Goal: Information Seeking & Learning: Find contact information

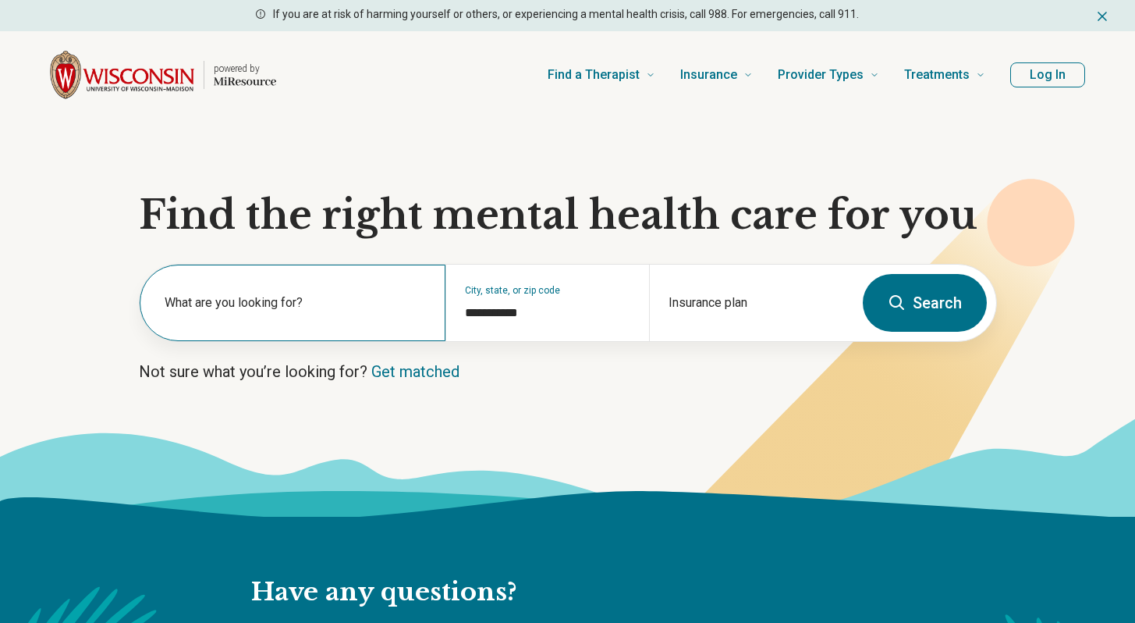
click at [400, 293] on div "What are you looking for?" at bounding box center [293, 303] width 306 height 76
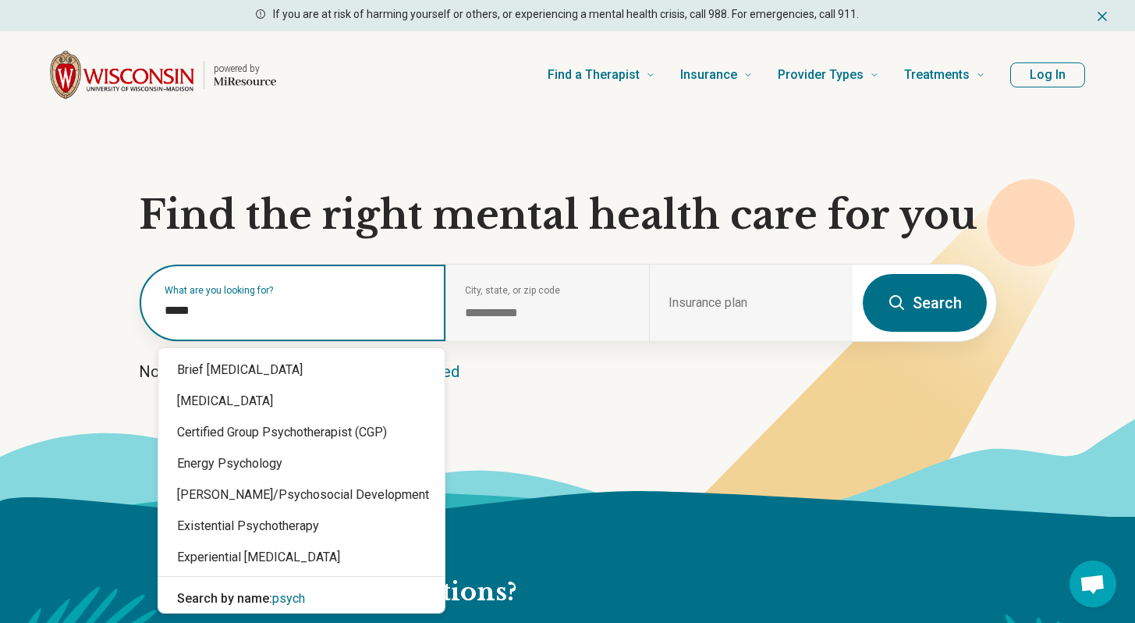
type input "******"
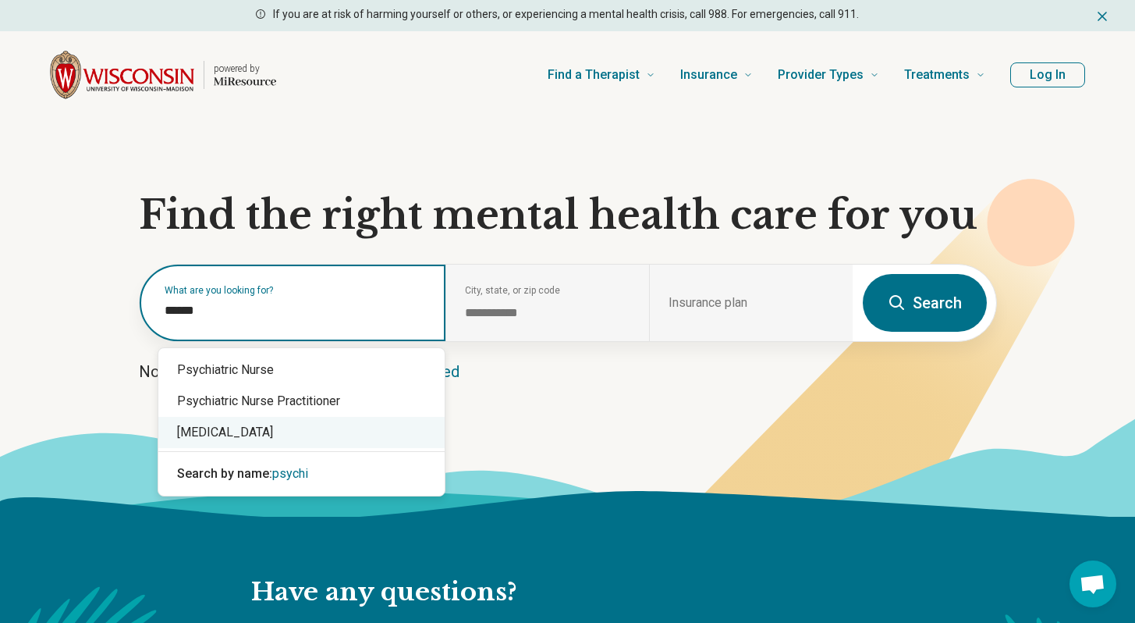
click at [236, 442] on div "[MEDICAL_DATA]" at bounding box center [301, 432] width 286 height 31
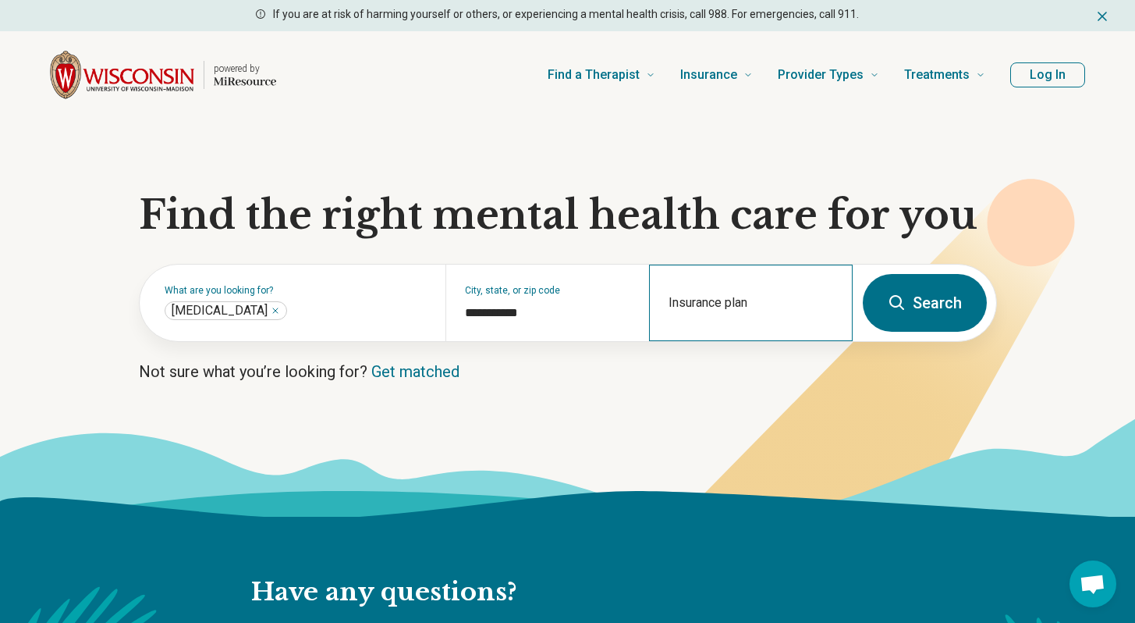
click at [682, 297] on div "Insurance plan" at bounding box center [751, 303] width 204 height 76
type input "*"
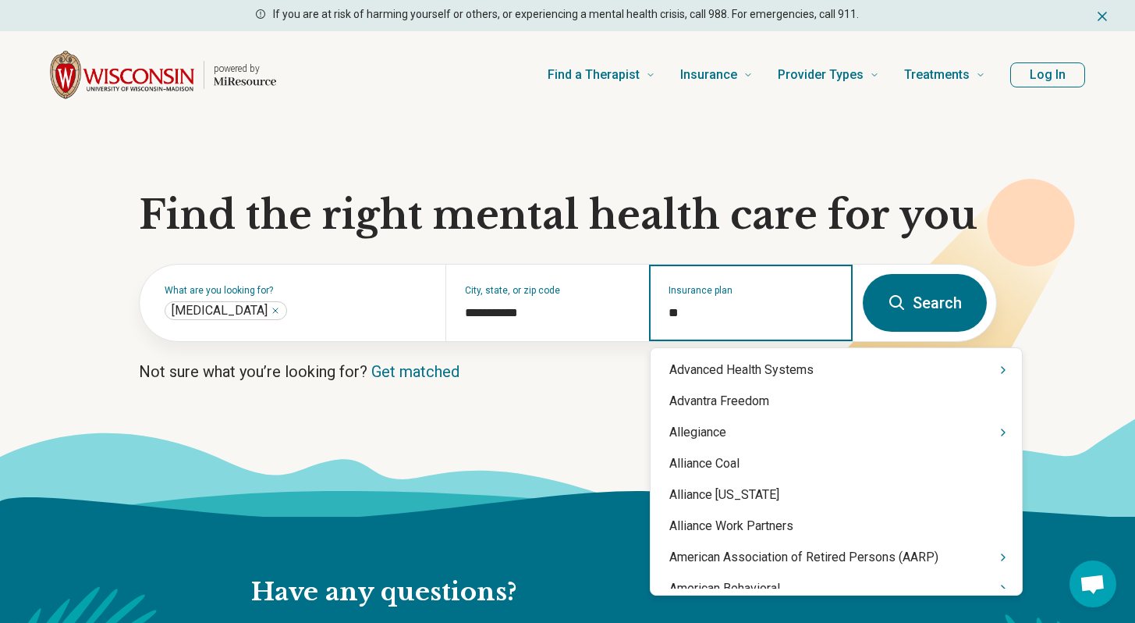
type input "*"
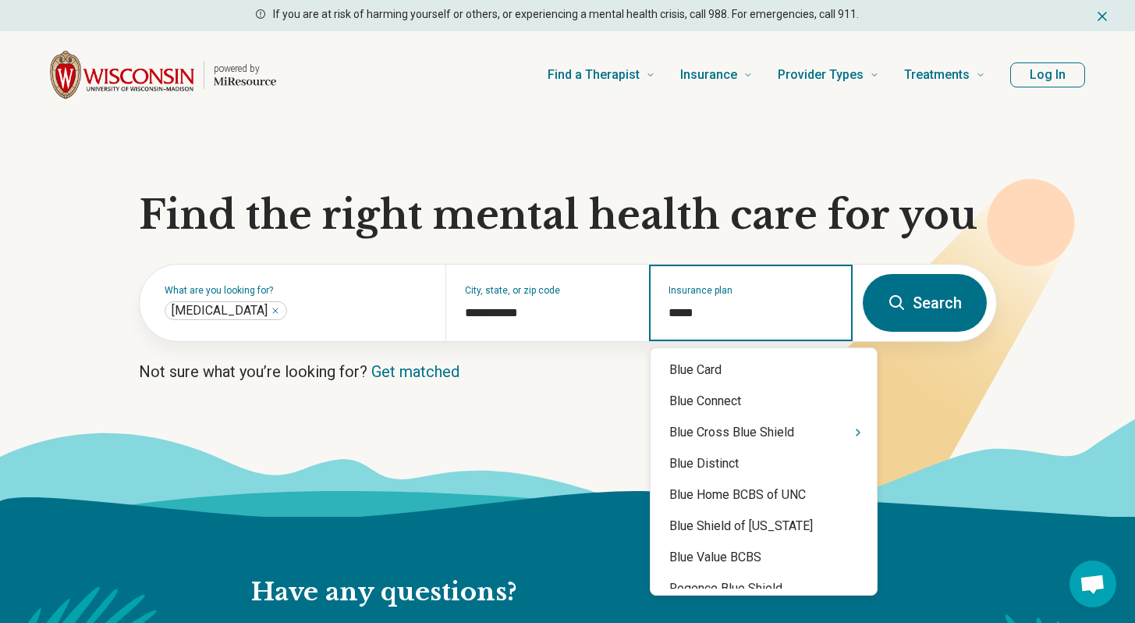
type input "******"
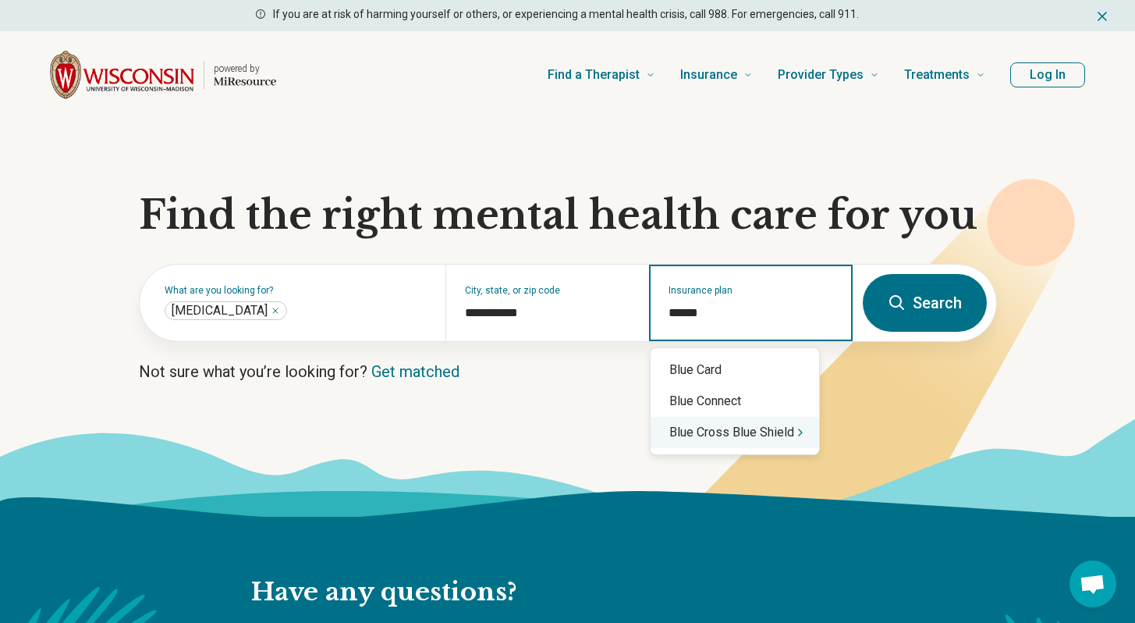
click at [712, 445] on div "Blue Cross Blue Shield" at bounding box center [735, 432] width 169 height 31
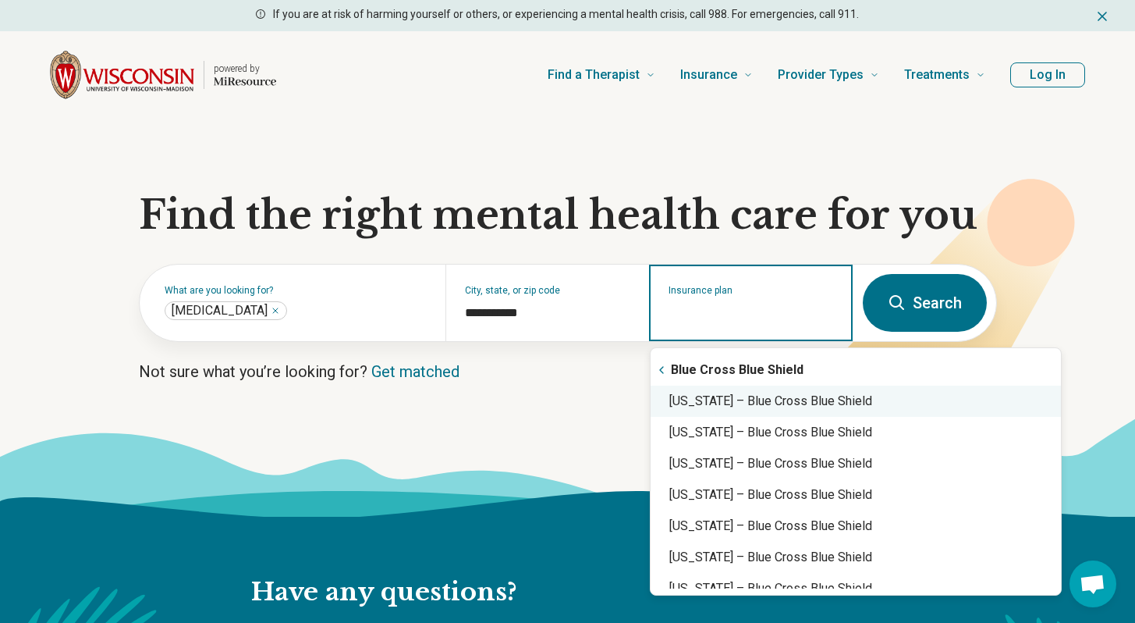
click at [842, 393] on div "Wisconsin – Blue Cross Blue Shield" at bounding box center [856, 400] width 410 height 31
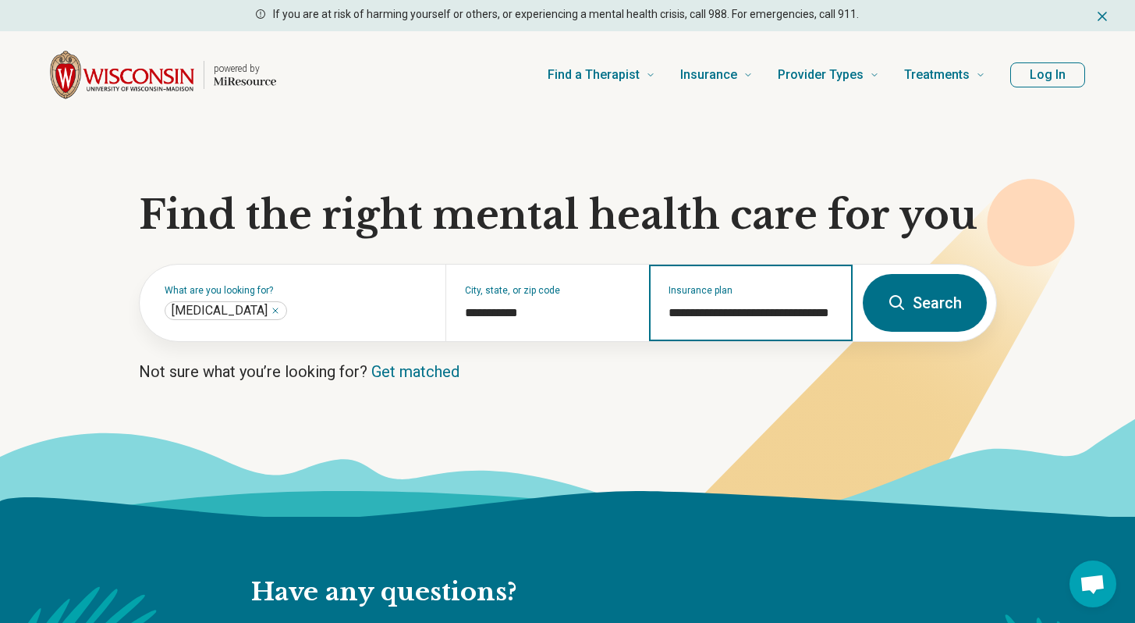
type input "**********"
click at [883, 297] on button "Search" at bounding box center [925, 303] width 124 height 58
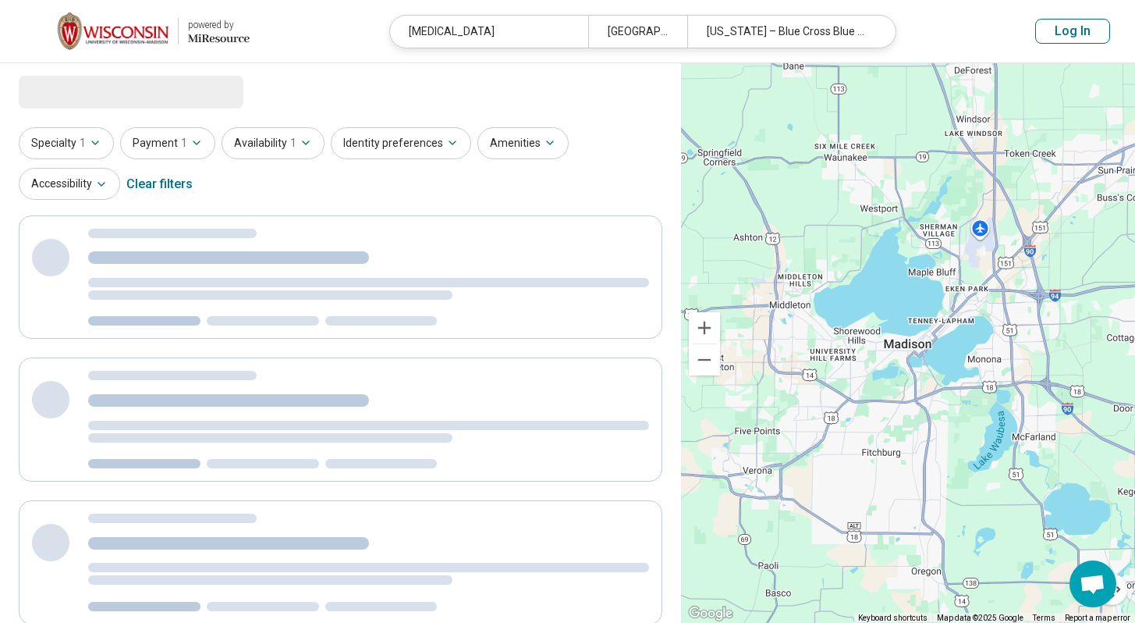
select select "***"
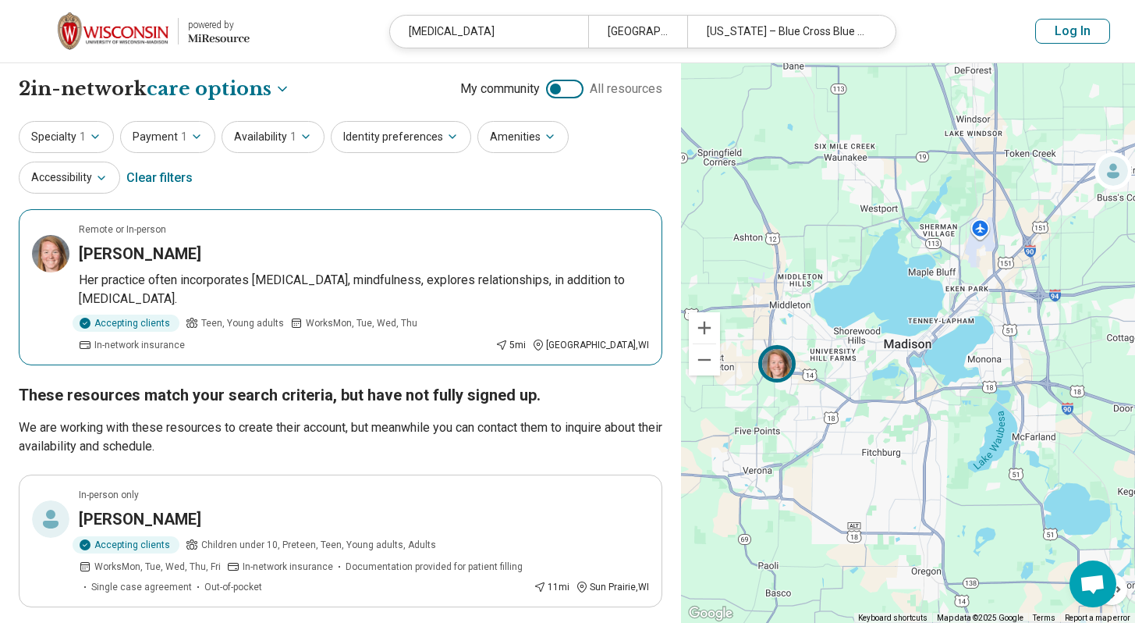
click at [271, 274] on p "Her practice often incorporates [MEDICAL_DATA], mindfulness, explores relations…" at bounding box center [364, 289] width 570 height 37
click at [76, 135] on button "Specialty 1" at bounding box center [66, 137] width 95 height 32
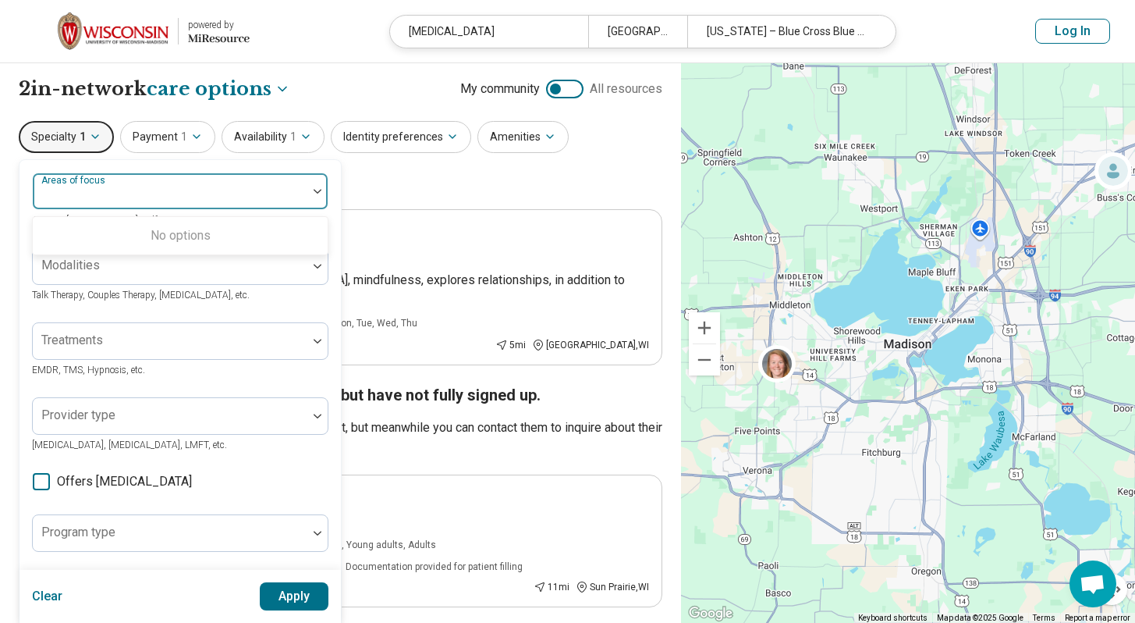
click at [131, 194] on div at bounding box center [170, 198] width 262 height 22
type input "***"
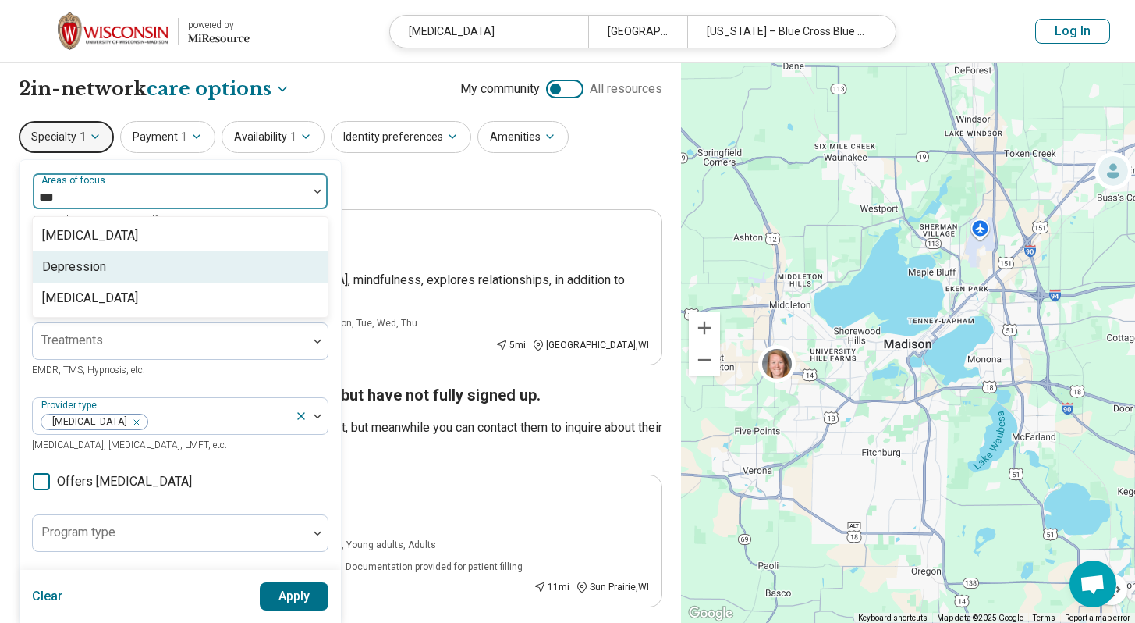
click at [115, 262] on div "Depression" at bounding box center [180, 266] width 295 height 31
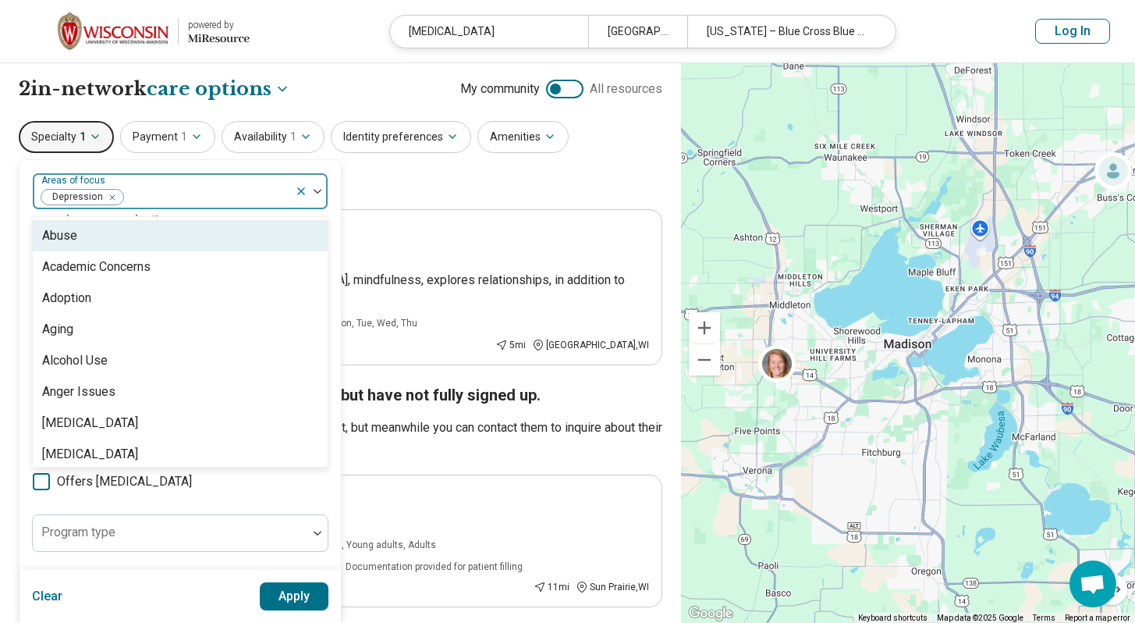
click at [380, 193] on div "Specialty 1 option Depression, selected. Abuse, 1 of 99. 99 results available. …" at bounding box center [341, 159] width 644 height 76
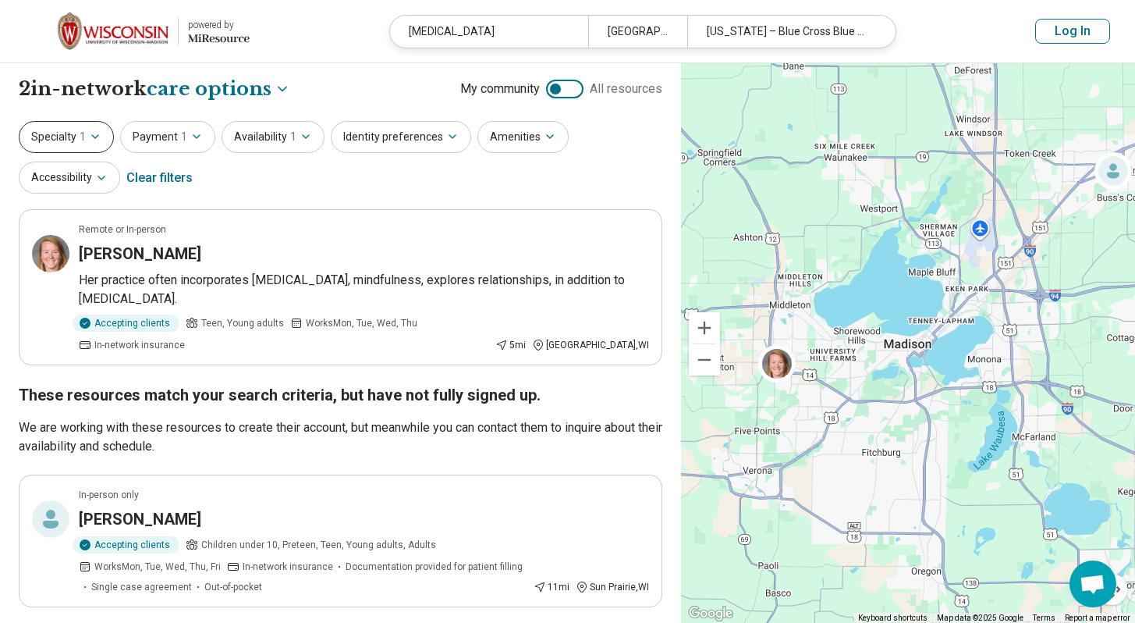
click at [101, 146] on button "Specialty 1" at bounding box center [66, 137] width 95 height 32
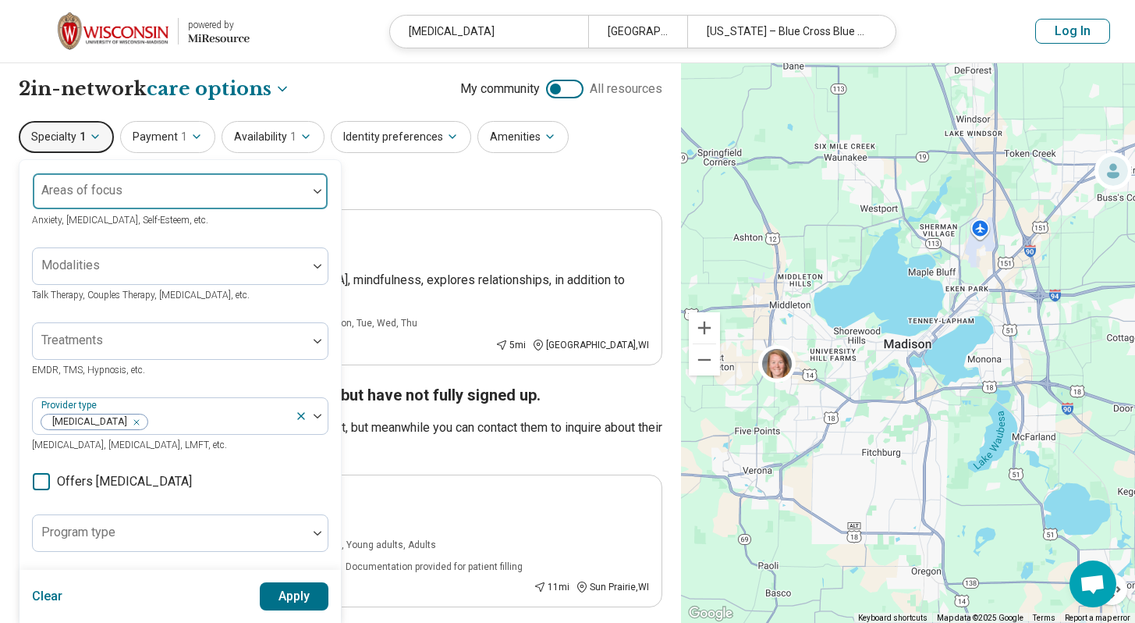
click at [123, 183] on div at bounding box center [170, 191] width 275 height 34
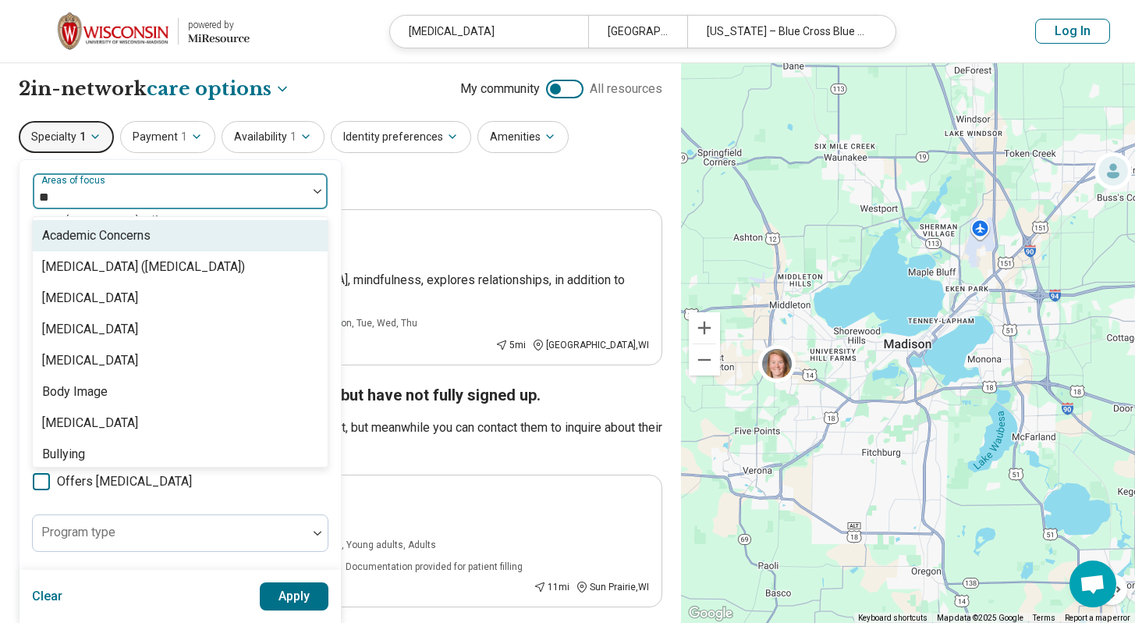
type input "***"
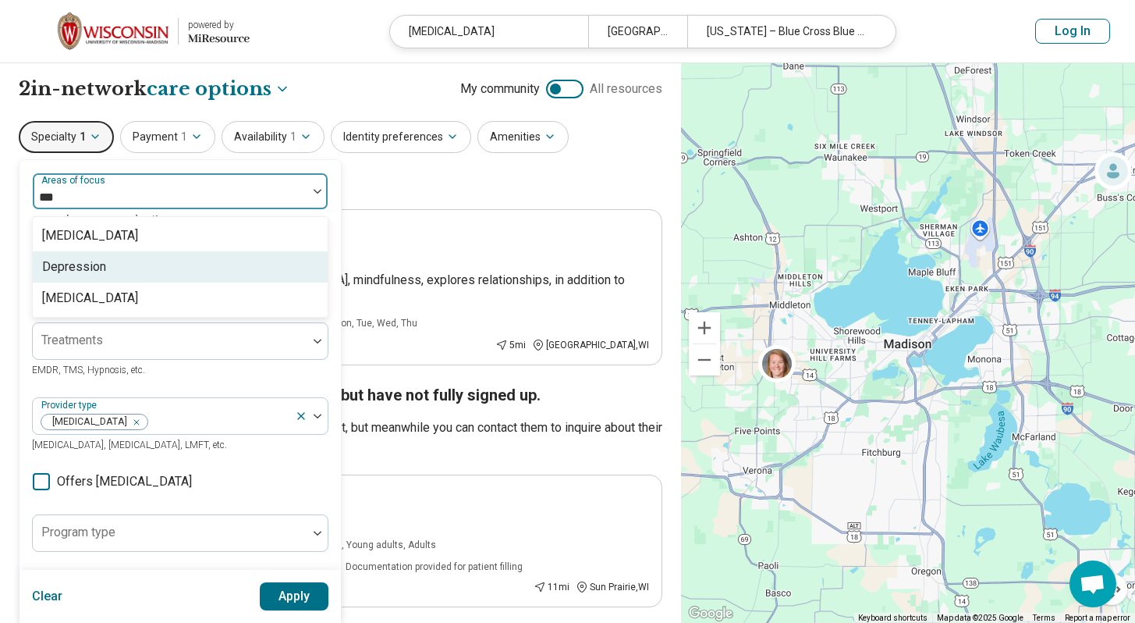
click at [90, 261] on div "Depression" at bounding box center [74, 267] width 64 height 19
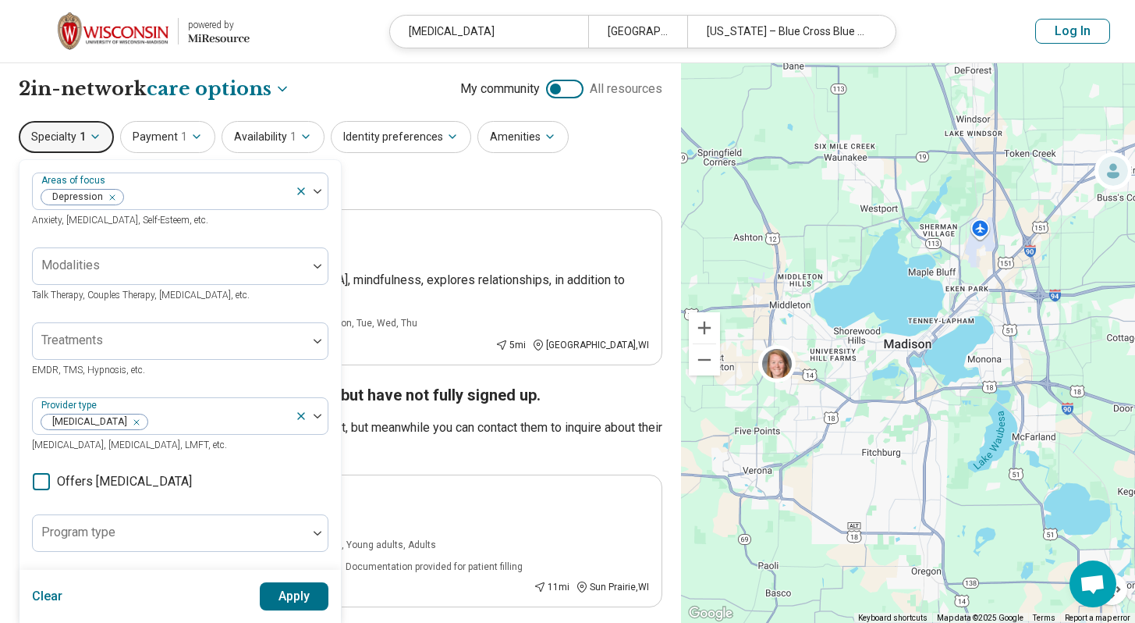
click at [286, 494] on div "Areas of focus Depression Anxiety, Depression, Self-Esteem, etc. Modalities Tal…" at bounding box center [180, 477] width 297 height 610
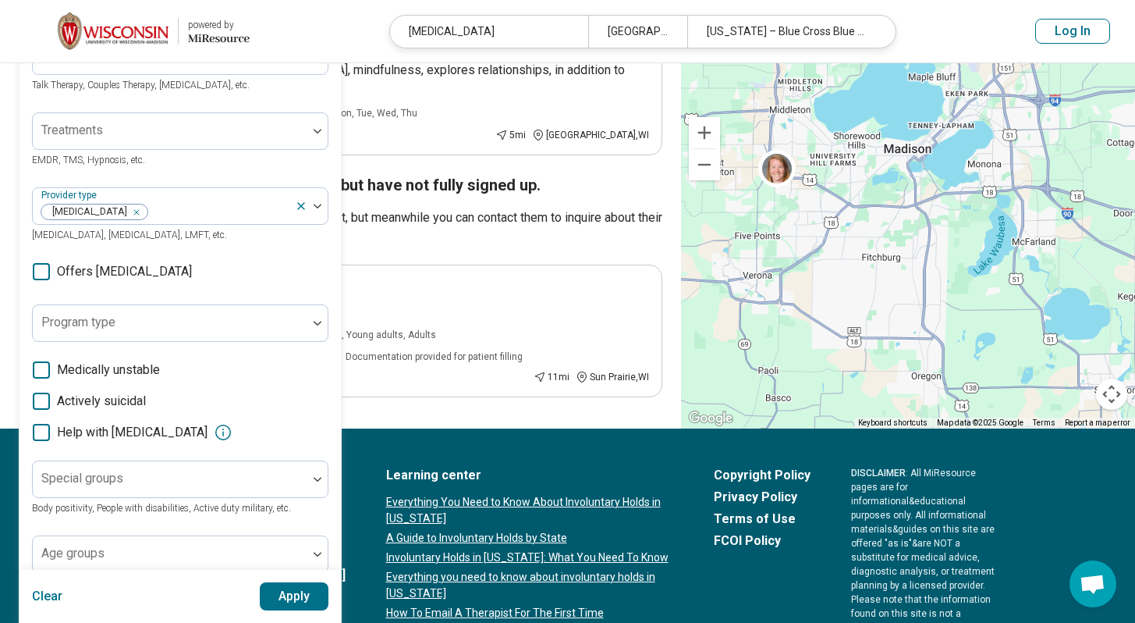
scroll to position [214, 0]
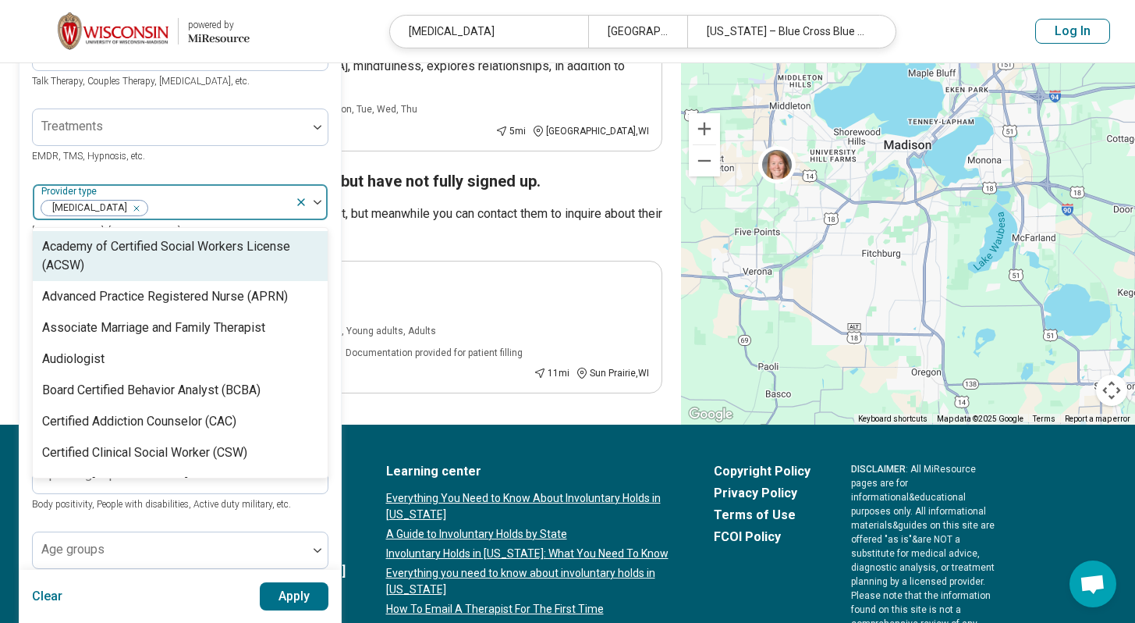
click at [177, 207] on div at bounding box center [219, 208] width 140 height 22
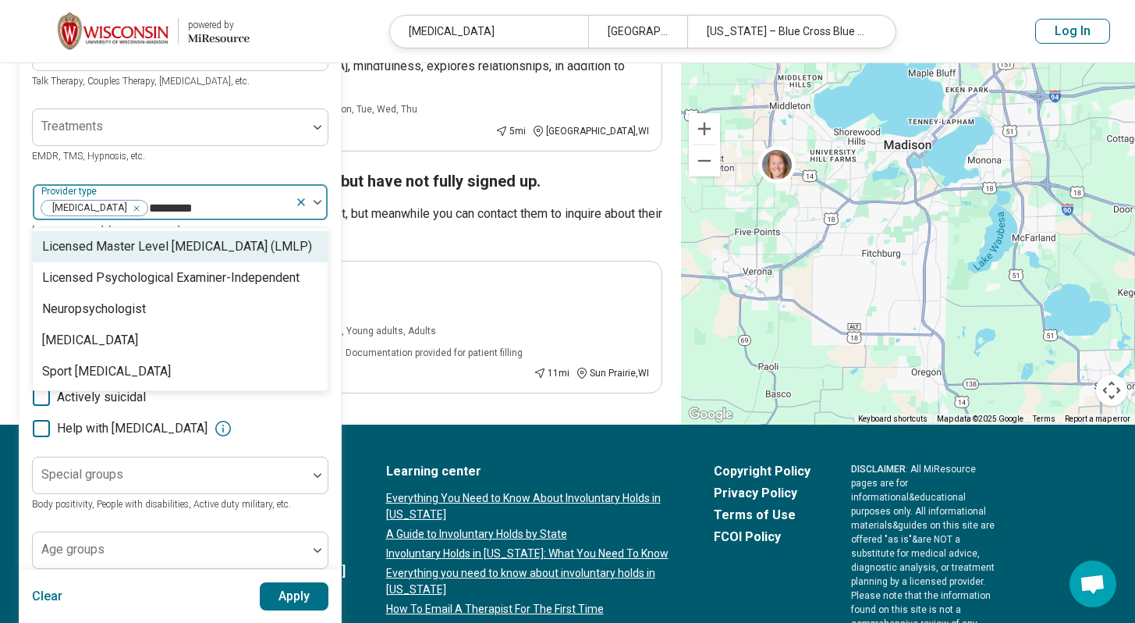
type input "**********"
click at [163, 250] on div "Licensed Master Level Psychologist (LMLP)" at bounding box center [177, 246] width 270 height 19
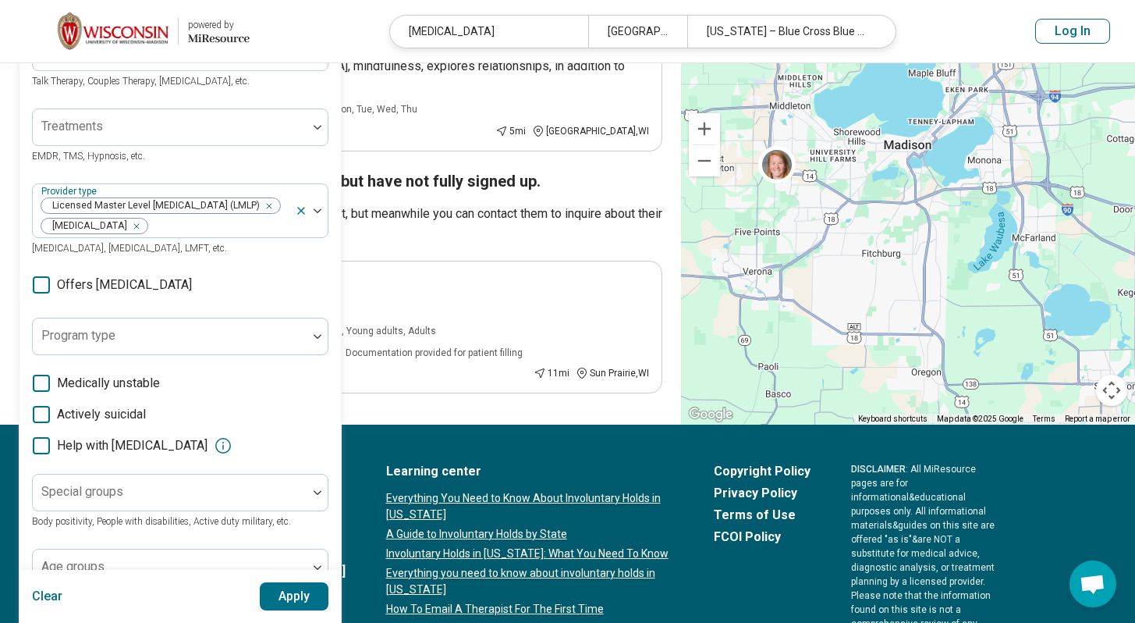
click at [311, 605] on button "Apply" at bounding box center [294, 596] width 69 height 28
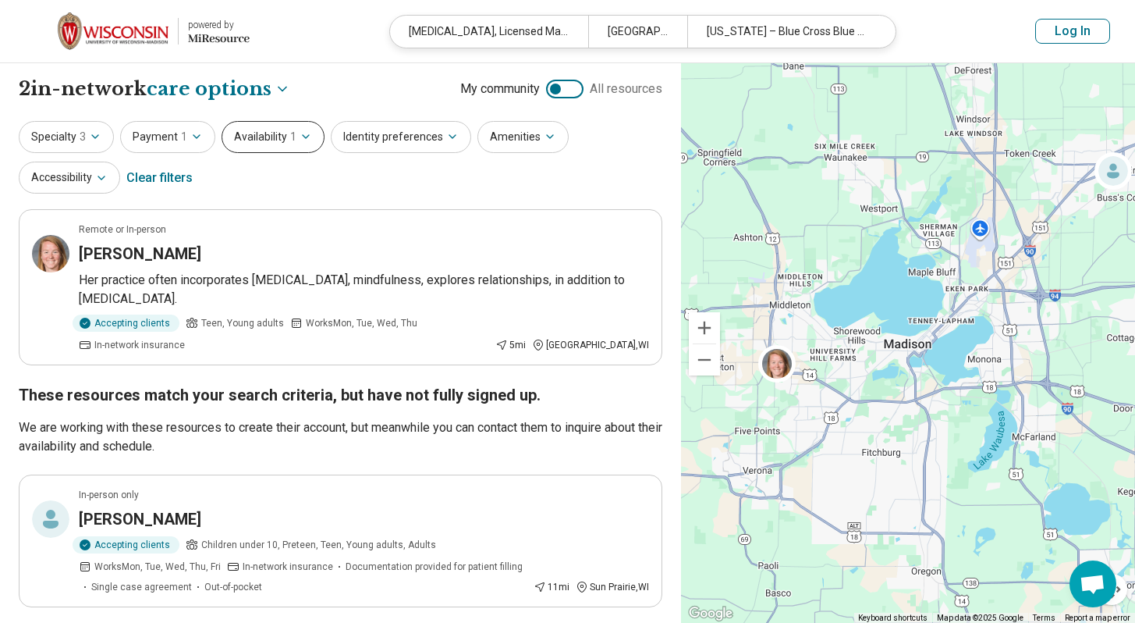
click at [290, 136] on span "1" at bounding box center [293, 137] width 6 height 16
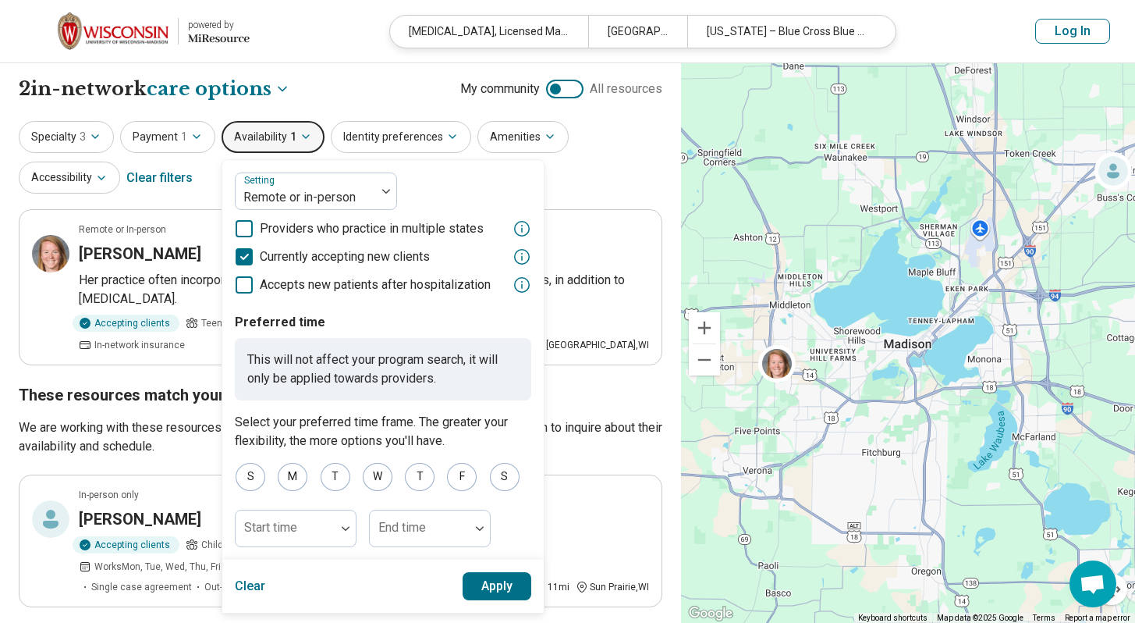
click at [492, 578] on button "Apply" at bounding box center [497, 586] width 69 height 28
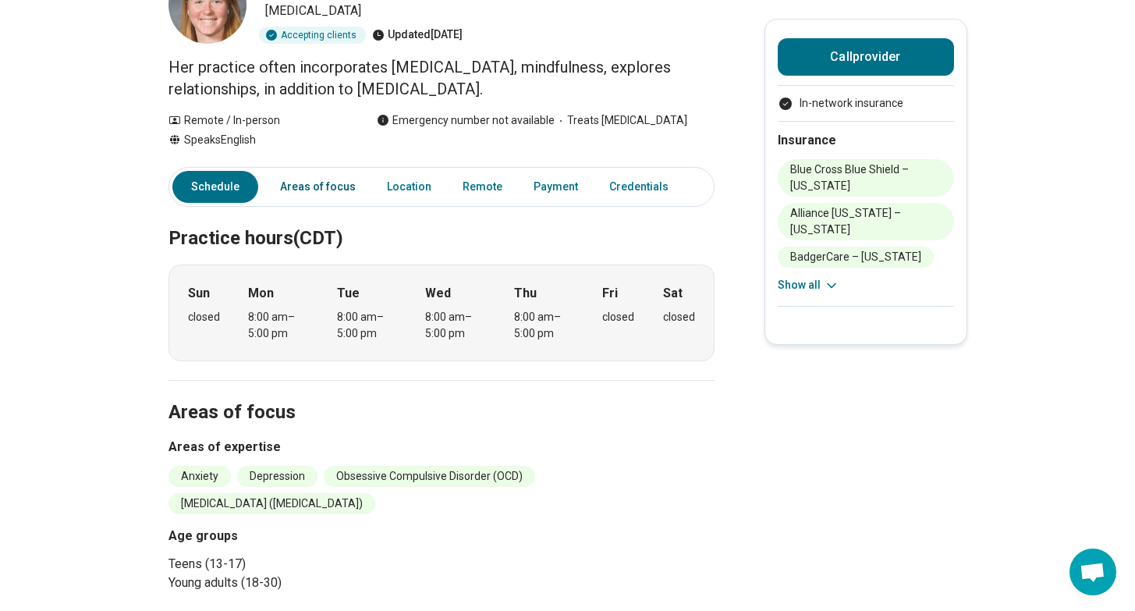
click at [321, 187] on link "Areas of focus" at bounding box center [318, 187] width 94 height 32
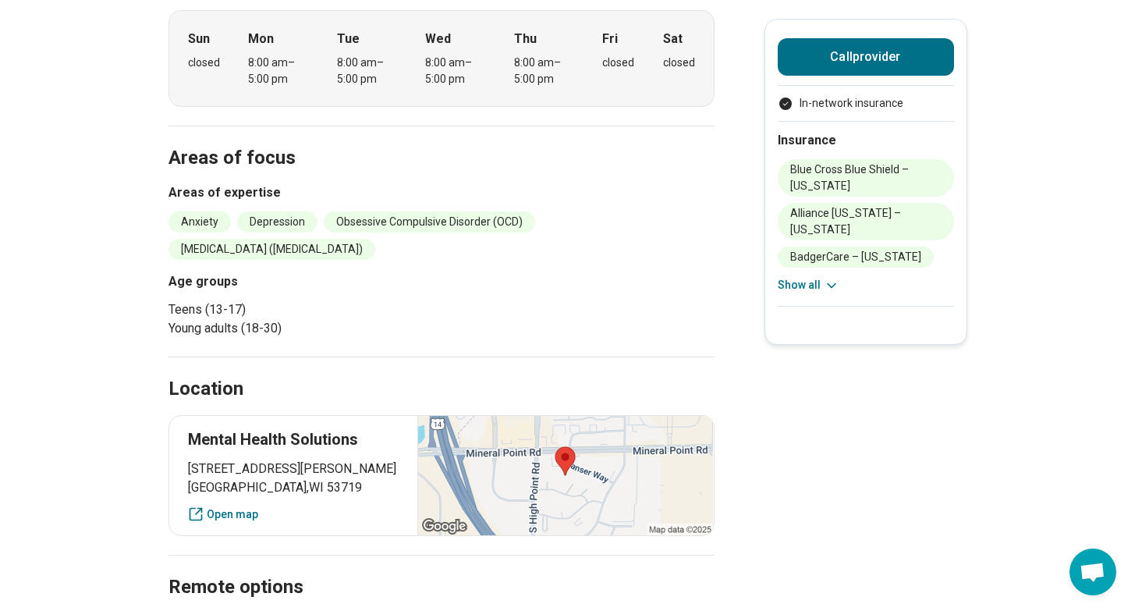
scroll to position [272, 0]
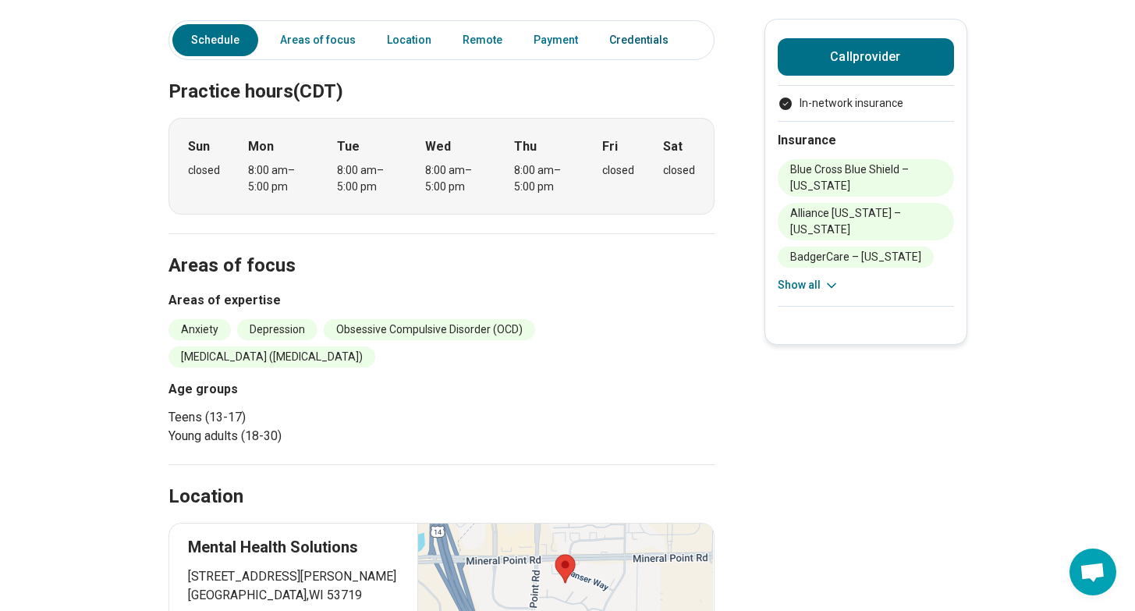
click at [628, 41] on link "Credentials" at bounding box center [643, 40] width 87 height 32
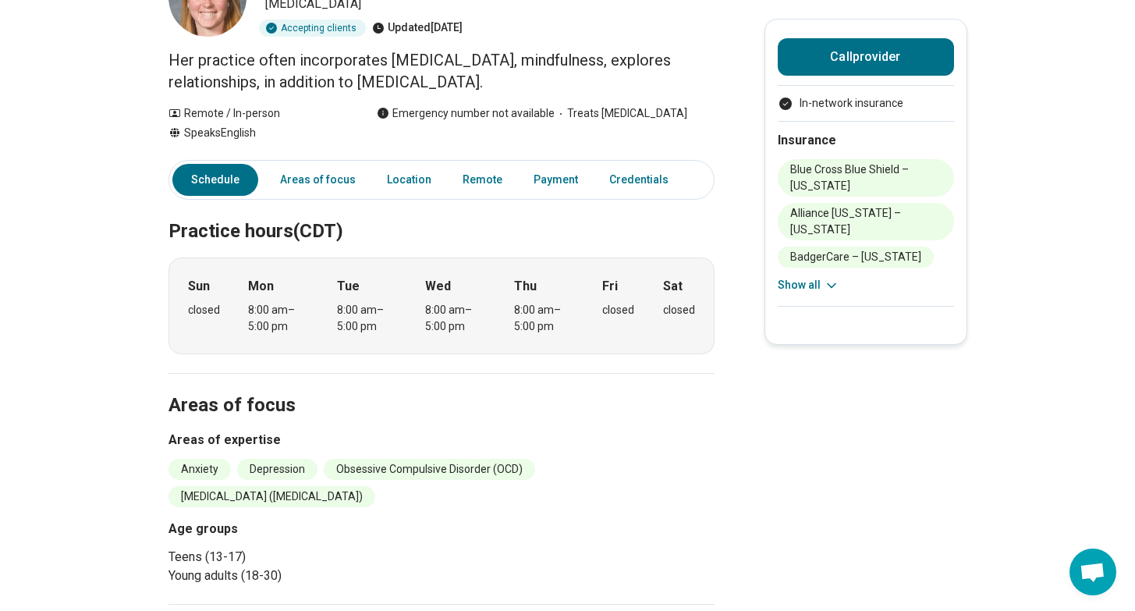
scroll to position [0, 0]
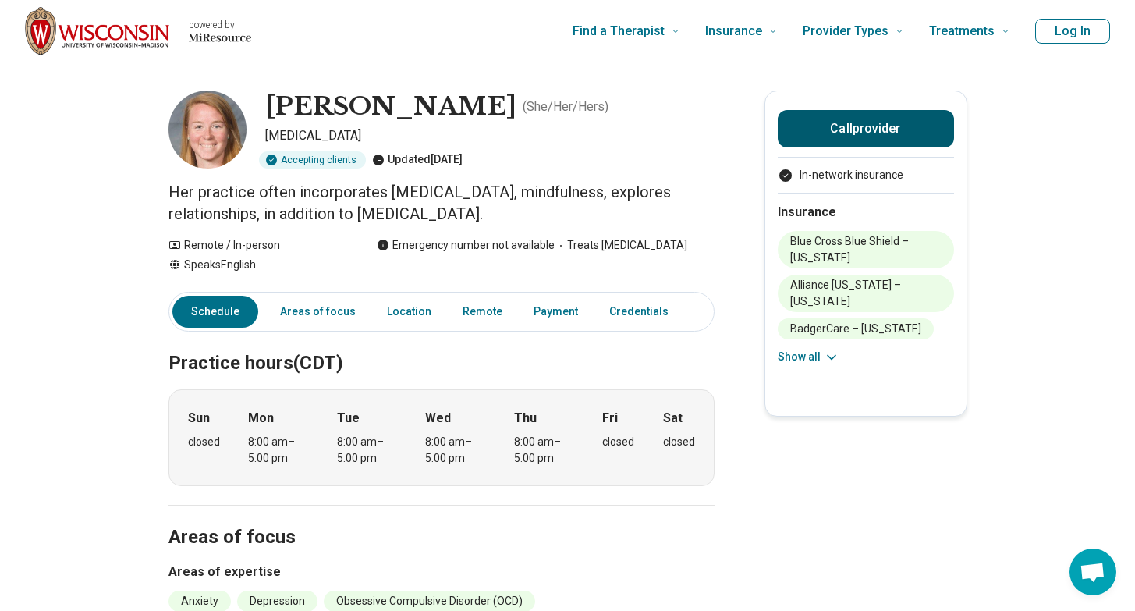
click at [808, 117] on button "Call provider" at bounding box center [866, 128] width 176 height 37
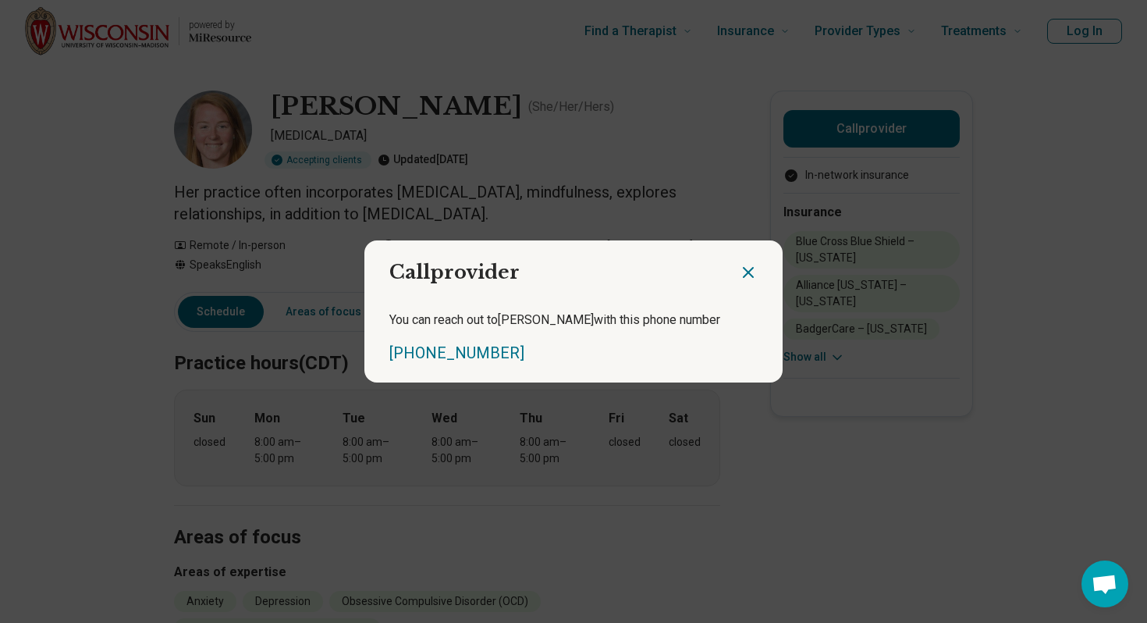
click at [744, 274] on icon "Close dialog" at bounding box center [748, 272] width 9 height 9
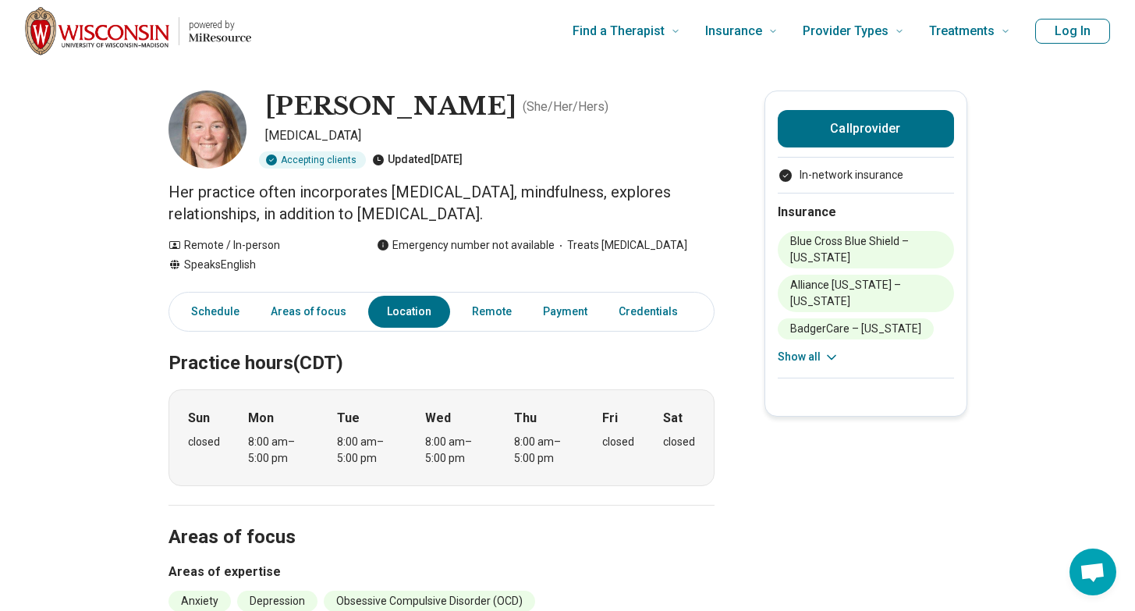
click at [565, 511] on h2 "Areas of focus" at bounding box center [442, 519] width 546 height 64
